Goal: Information Seeking & Learning: Learn about a topic

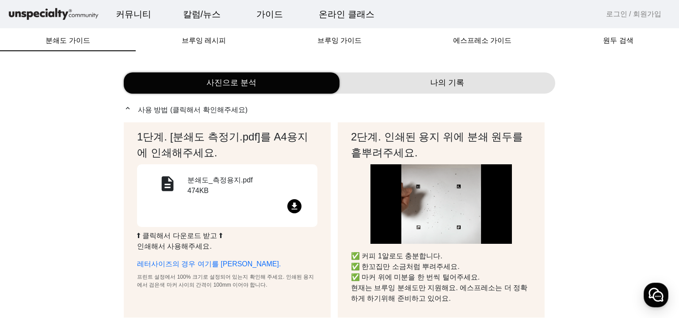
click at [295, 206] on mat-icon "file_download" at bounding box center [294, 206] width 14 height 14
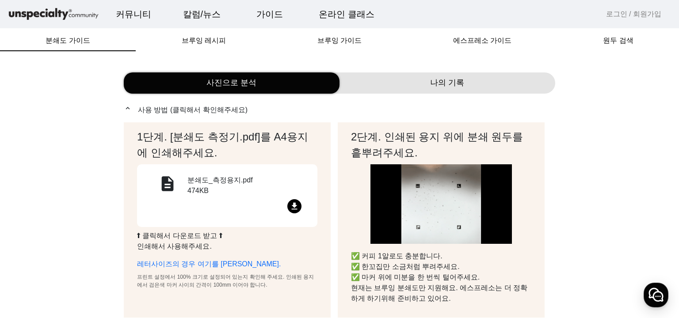
drag, startPoint x: 678, startPoint y: 40, endPoint x: 666, endPoint y: 116, distance: 77.4
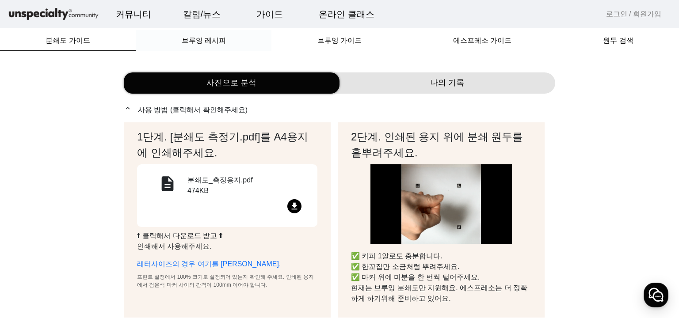
click at [212, 40] on span "브루잉 레시피" at bounding box center [204, 40] width 44 height 7
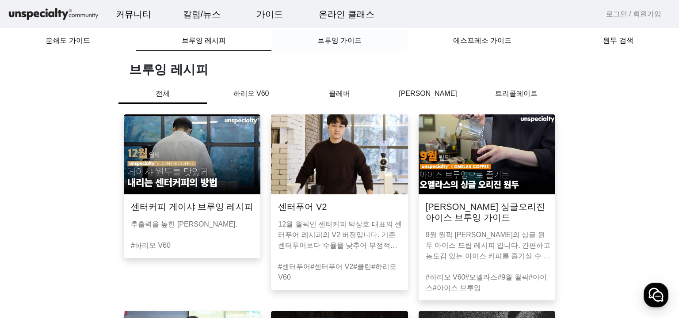
click at [322, 44] on span "브루잉 가이드" at bounding box center [339, 40] width 44 height 7
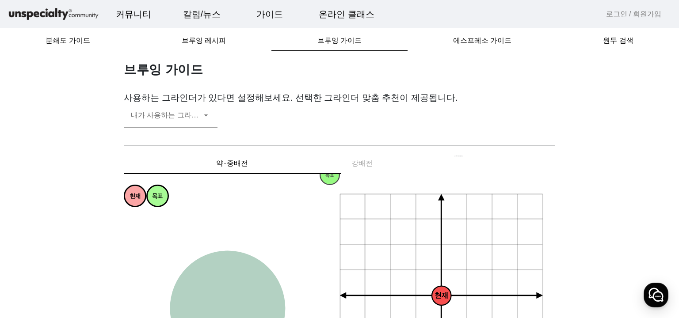
drag, startPoint x: 633, startPoint y: 185, endPoint x: 636, endPoint y: 316, distance: 130.8
click at [68, 30] on span "분쇄도 가이드" at bounding box center [68, 40] width 44 height 21
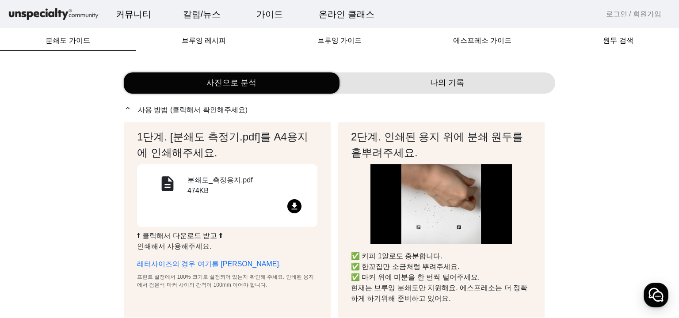
click at [500, 83] on div "나의 기록" at bounding box center [447, 82] width 216 height 21
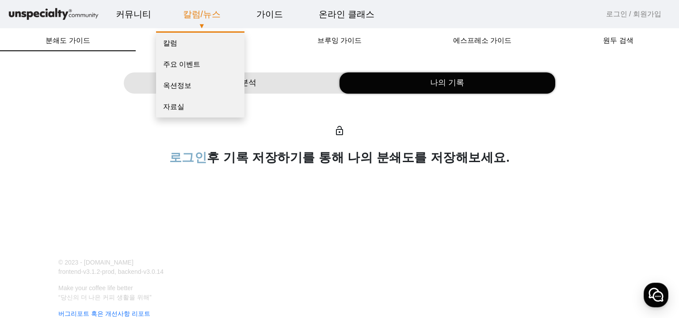
click at [195, 24] on p "▼" at bounding box center [202, 26] width 70 height 11
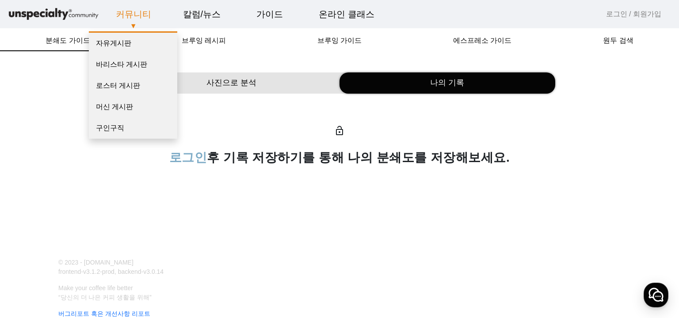
click at [127, 12] on link "커뮤니티" at bounding box center [133, 14] width 49 height 24
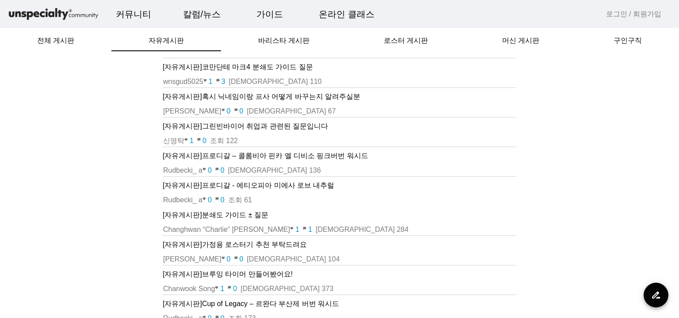
click at [234, 210] on p "[자유게시판] 분쇄도 가이드 ± 질문" at bounding box center [339, 215] width 353 height 11
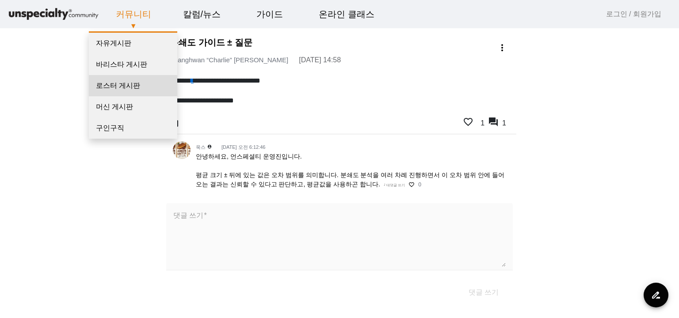
click at [128, 80] on link "로스터 게시판" at bounding box center [133, 85] width 88 height 21
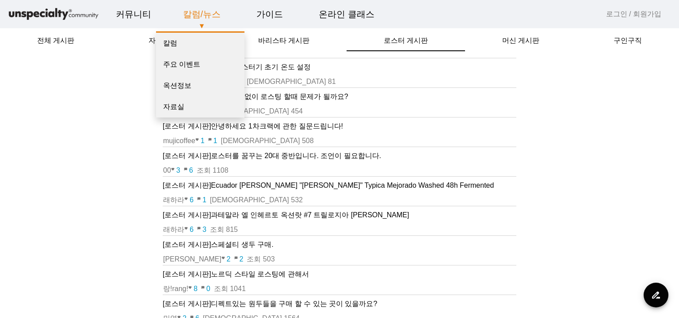
click at [210, 13] on link "칼럼/뉴스" at bounding box center [202, 14] width 52 height 24
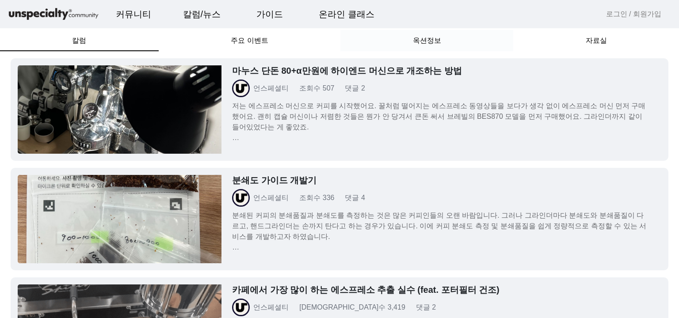
click at [431, 38] on span "옥션정보" at bounding box center [427, 40] width 28 height 7
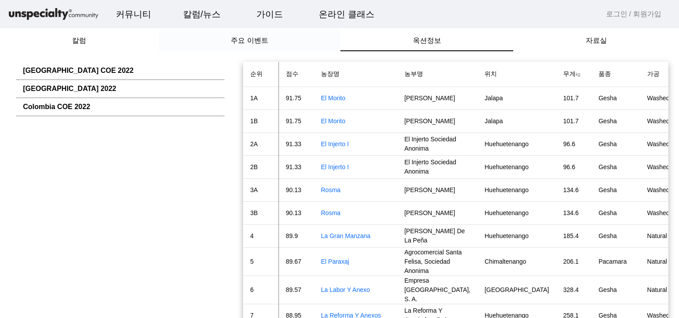
click at [258, 33] on span "주요 이벤트" at bounding box center [249, 40] width 37 height 21
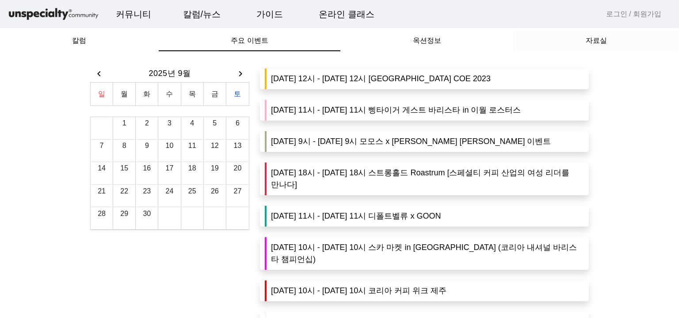
click at [595, 38] on span "자료실" at bounding box center [595, 40] width 21 height 7
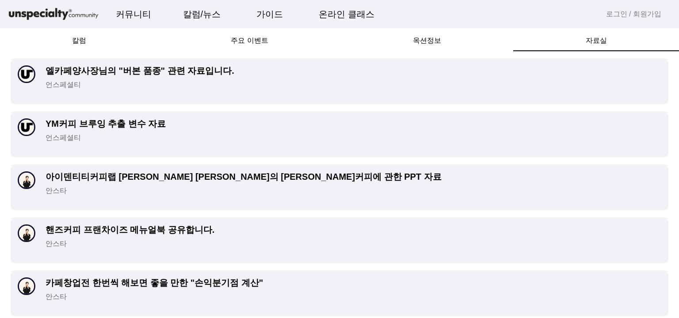
click at [193, 296] on p "안스타" at bounding box center [353, 297] width 615 height 11
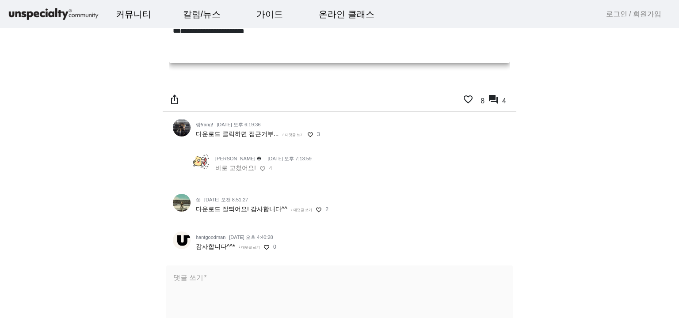
scroll to position [124, 0]
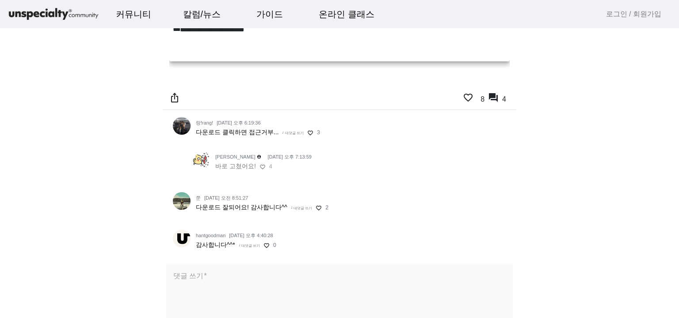
click at [62, 8] on img at bounding box center [53, 14] width 93 height 15
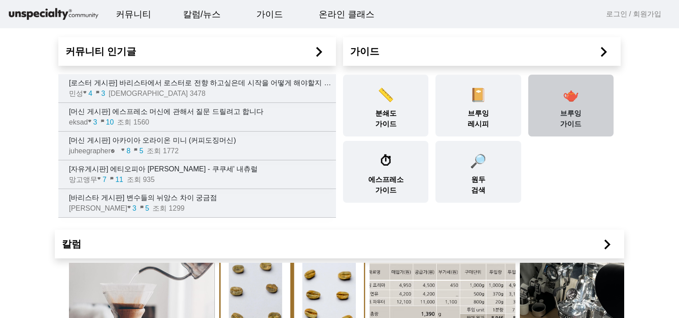
click at [568, 114] on div "🫖 [PERSON_NAME] 가이드" at bounding box center [570, 106] width 85 height 62
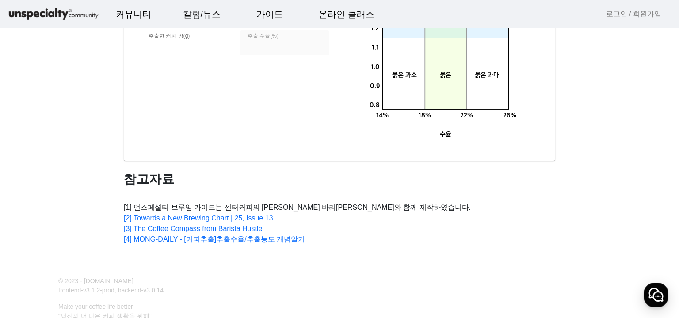
scroll to position [710, 0]
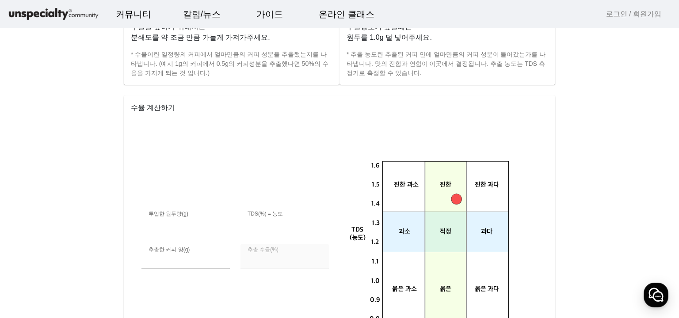
scroll to position [392, 0]
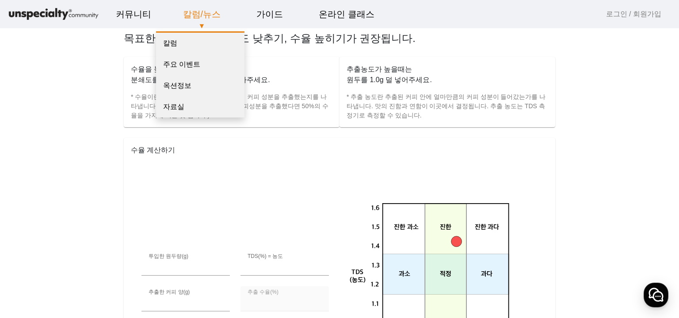
click at [199, 14] on link "칼럼/뉴스" at bounding box center [202, 14] width 52 height 24
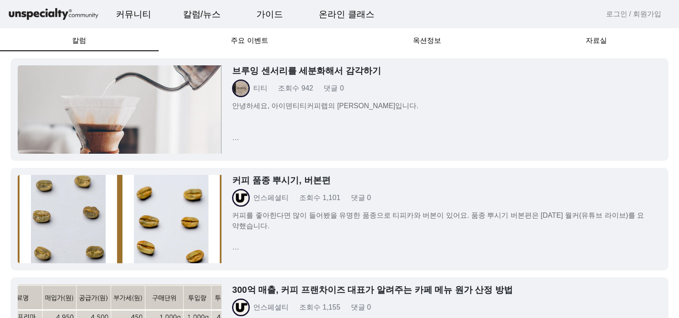
click at [186, 138] on img at bounding box center [120, 109] width 204 height 88
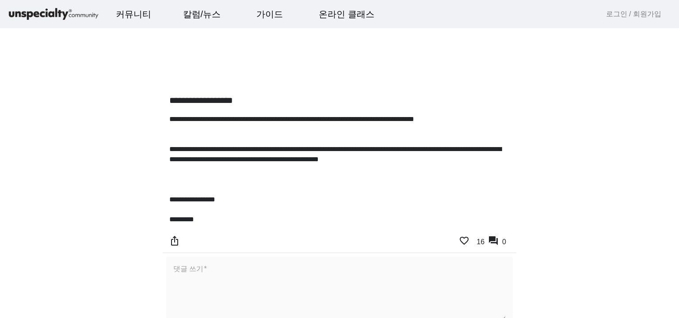
scroll to position [1184, 0]
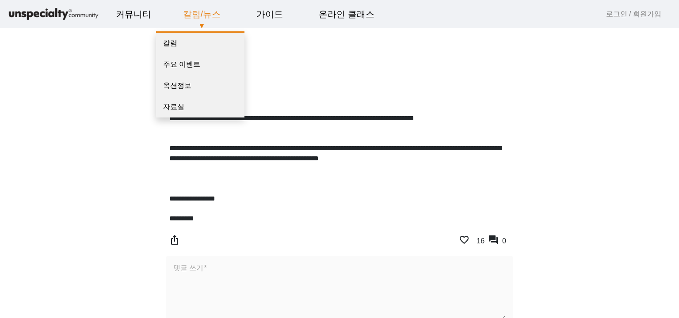
click at [201, 21] on p "▼" at bounding box center [202, 26] width 70 height 11
click at [204, 17] on link "칼럼/뉴스" at bounding box center [202, 14] width 52 height 24
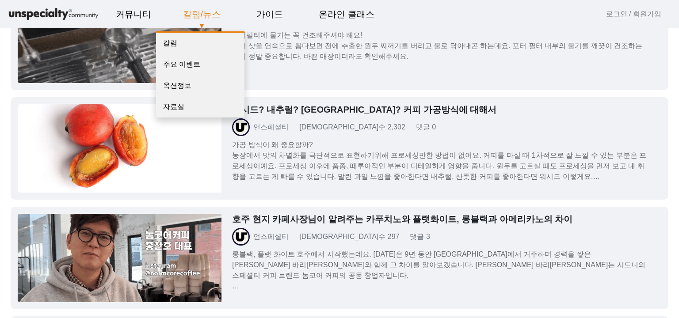
scroll to position [1184, 0]
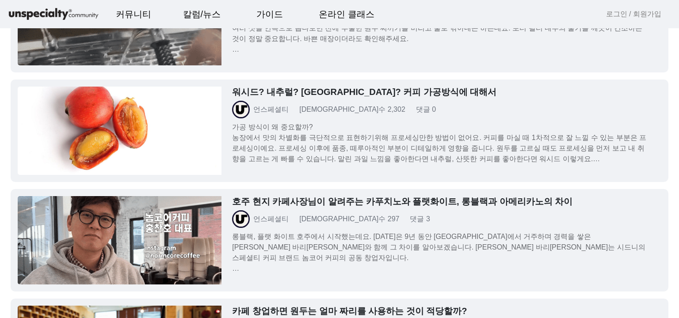
click at [318, 204] on h3 "호주 현지 카페사장님이 알려주는 카푸치노와 플랫화이트, 롱블랙과 아메리카노의 차이" at bounding box center [441, 201] width 418 height 11
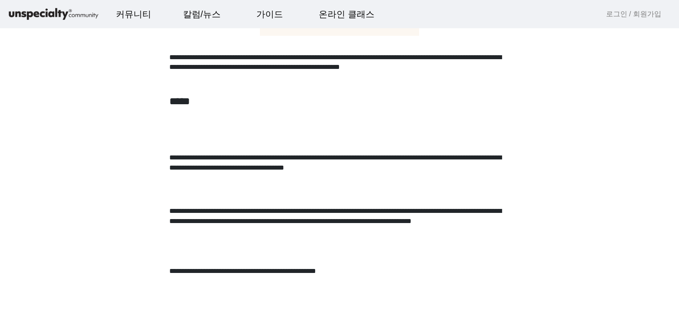
scroll to position [901, 0]
